Goal: Transaction & Acquisition: Purchase product/service

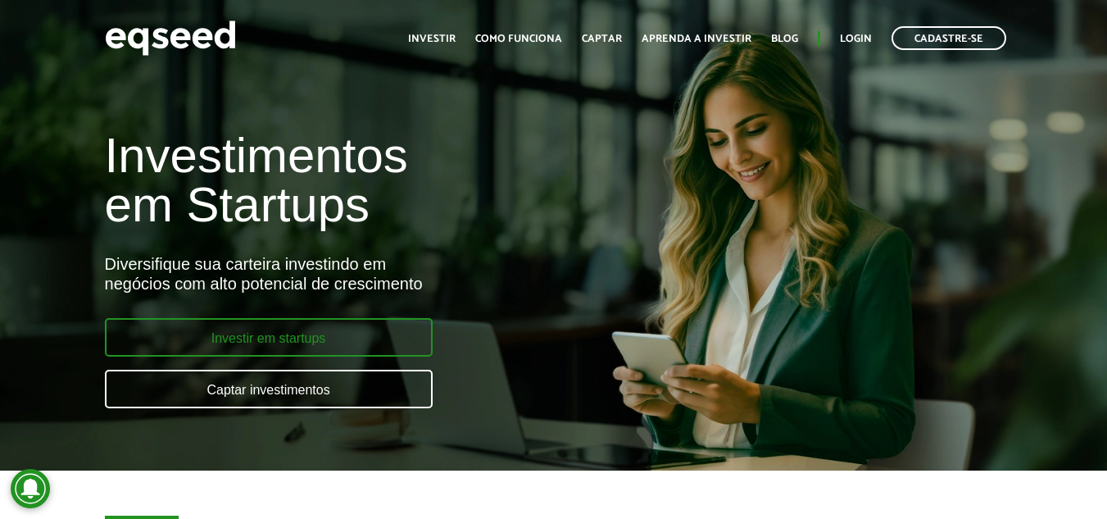
click at [299, 335] on link "Investir em startups" at bounding box center [269, 337] width 328 height 39
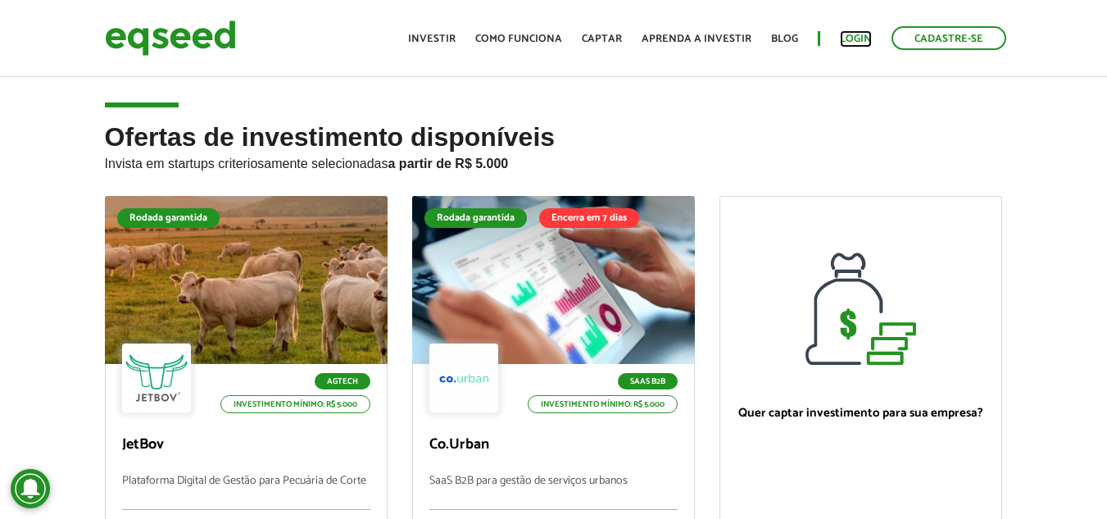
click at [855, 34] on link "Login" at bounding box center [856, 39] width 32 height 11
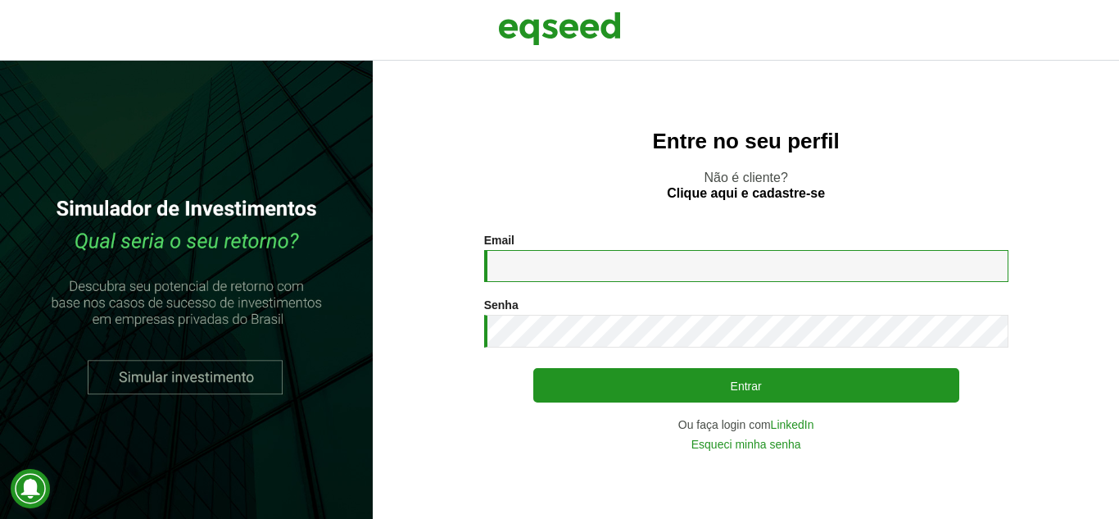
type input "**********"
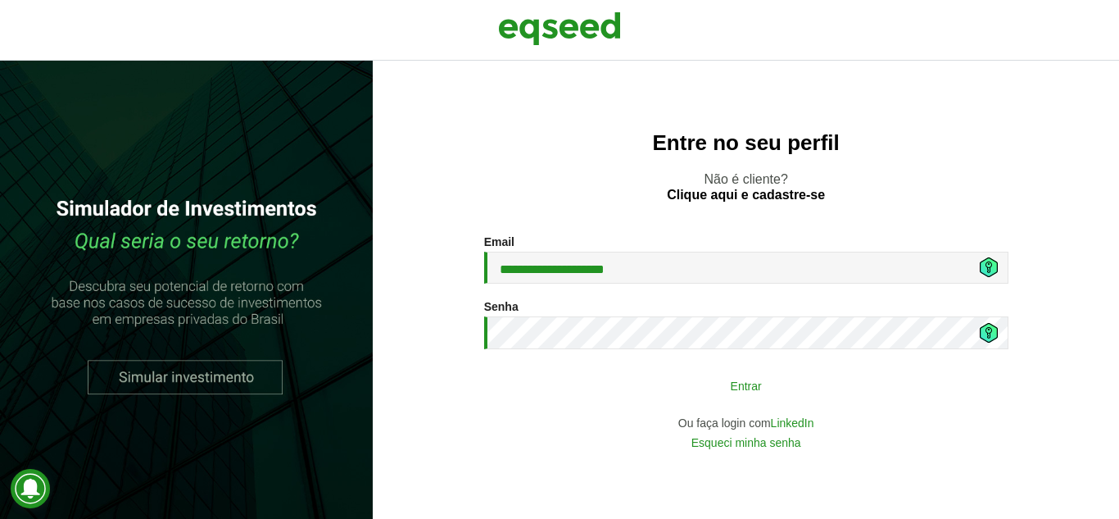
click at [694, 379] on button "Entrar" at bounding box center [746, 385] width 426 height 31
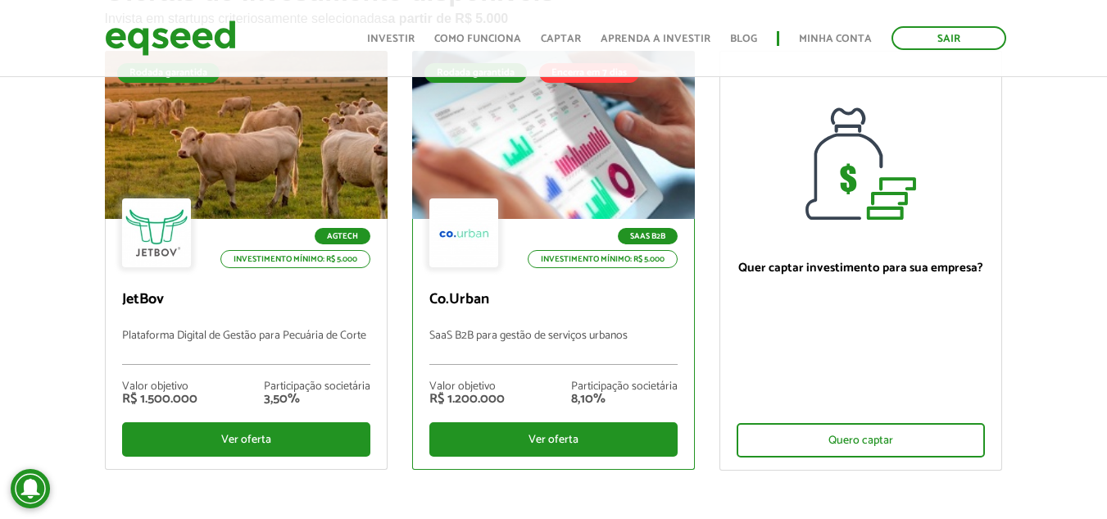
scroll to position [164, 0]
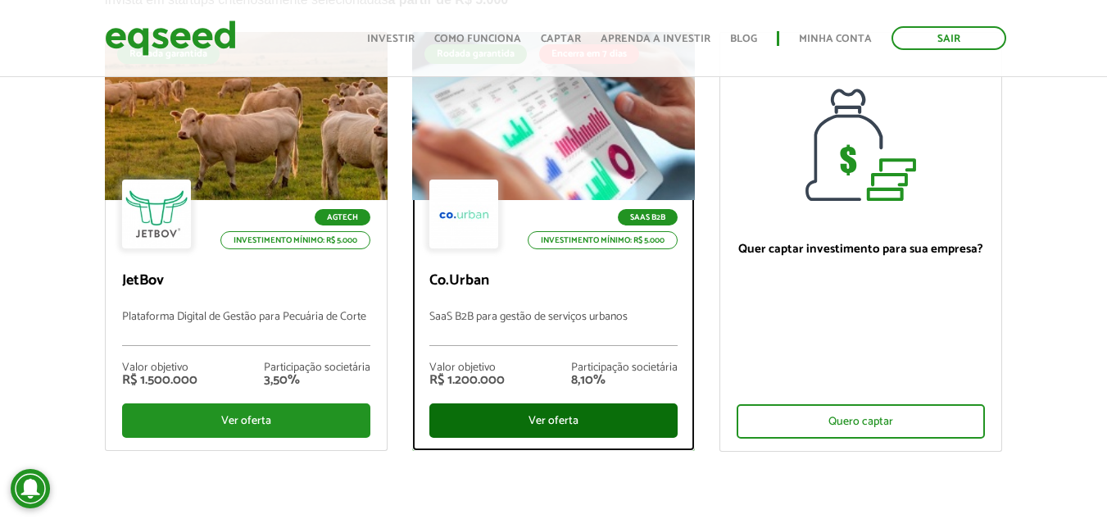
click at [520, 413] on div "Ver oferta" at bounding box center [553, 420] width 248 height 34
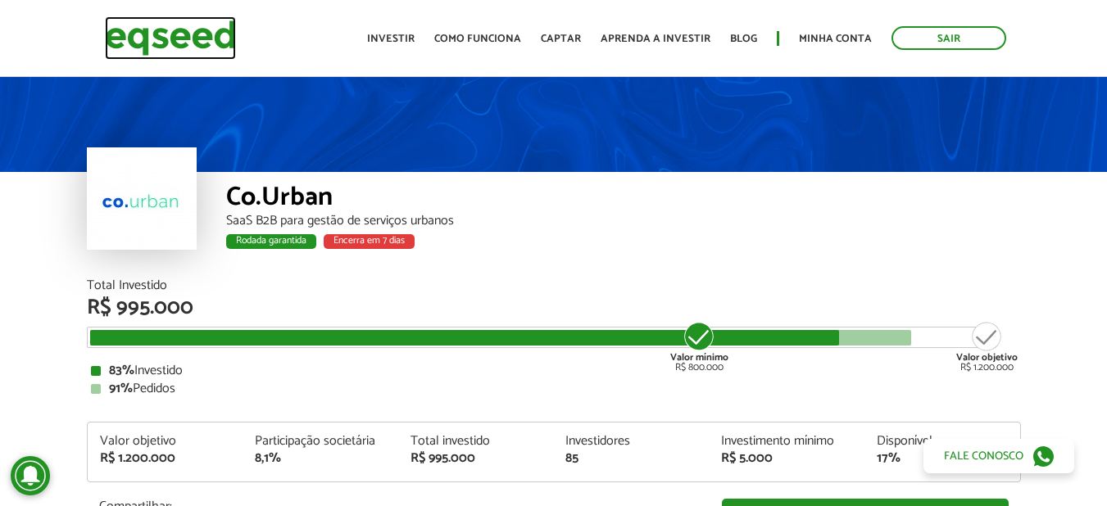
click at [205, 29] on img at bounding box center [170, 37] width 131 height 43
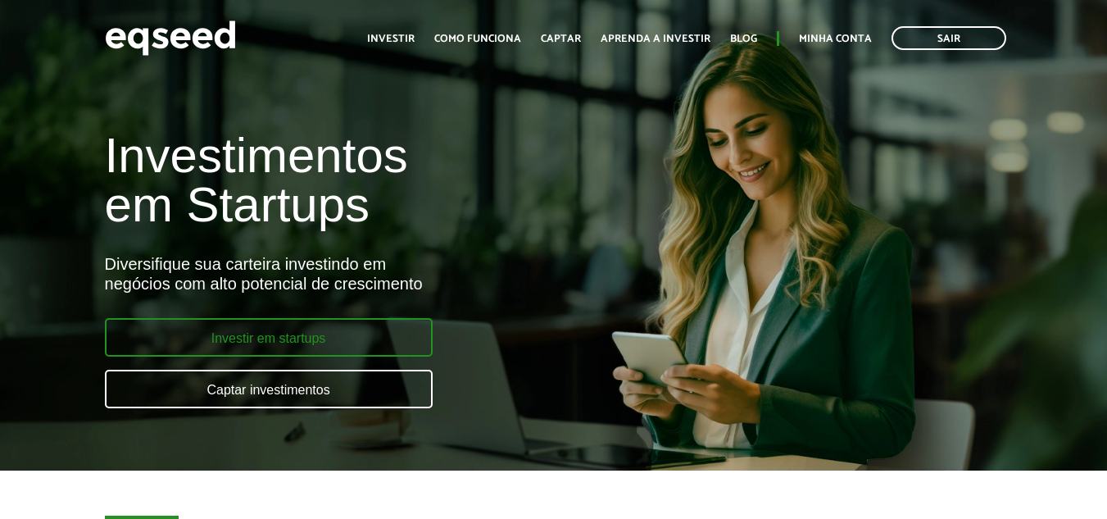
click at [229, 342] on link "Investir em startups" at bounding box center [269, 337] width 328 height 39
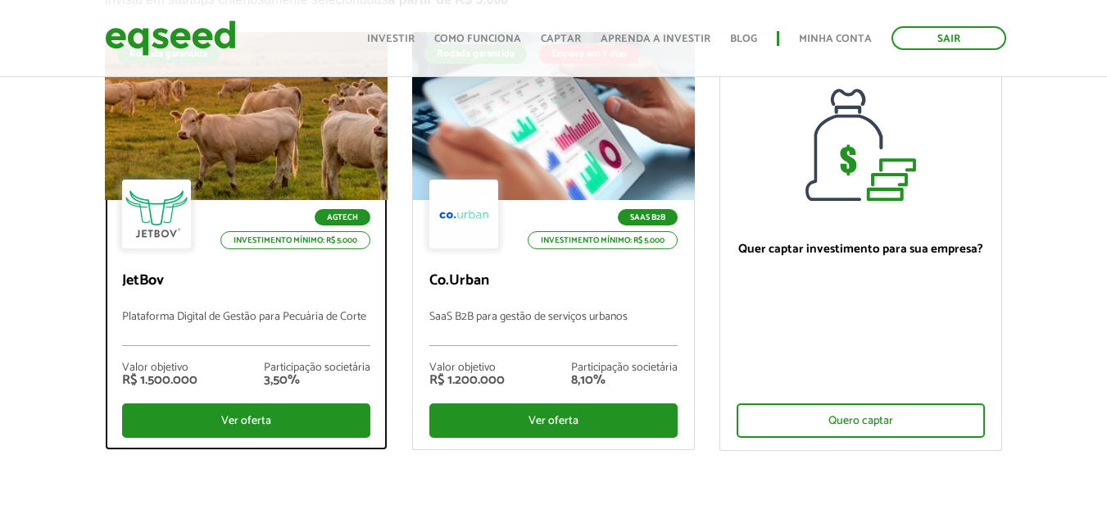
click at [225, 412] on div "Ver oferta" at bounding box center [246, 420] width 248 height 34
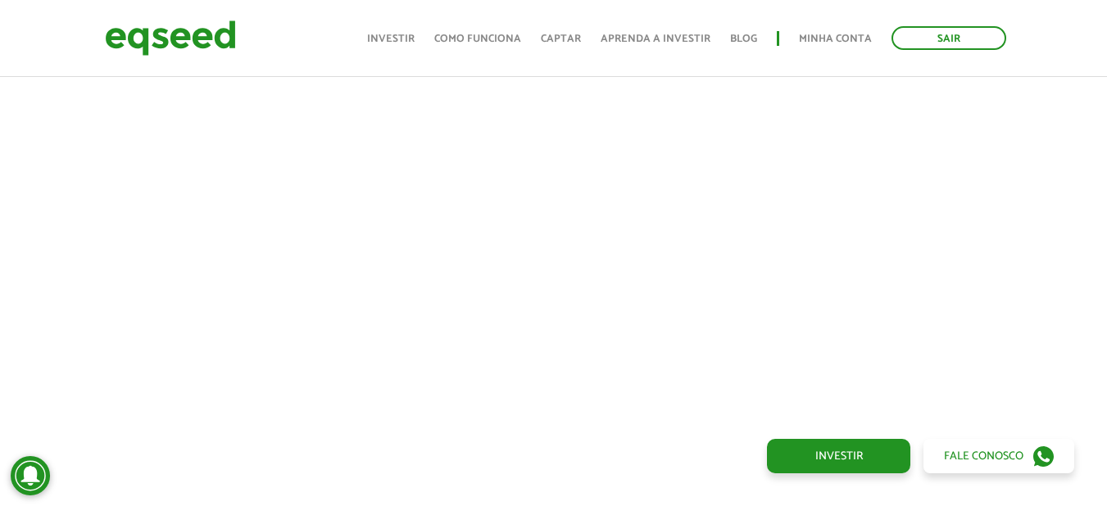
scroll to position [702, 0]
